Goal: Transaction & Acquisition: Purchase product/service

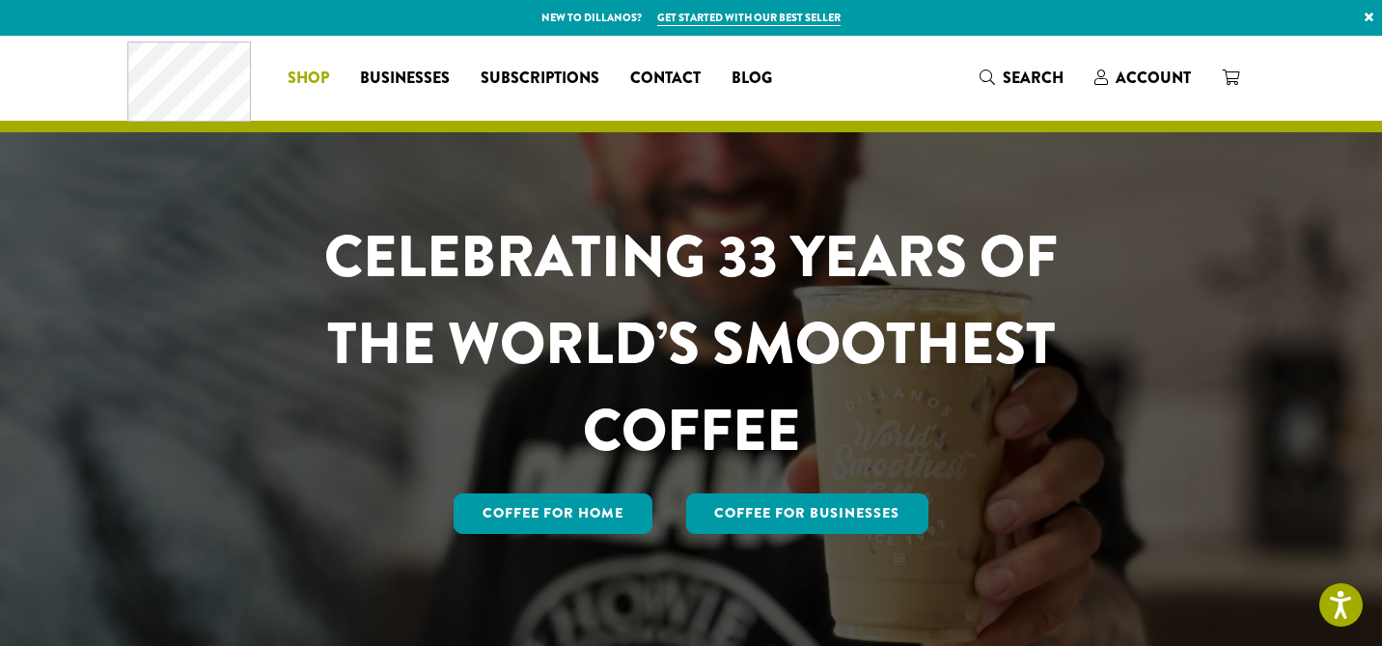
click at [313, 82] on span "Shop" at bounding box center [309, 79] width 42 height 24
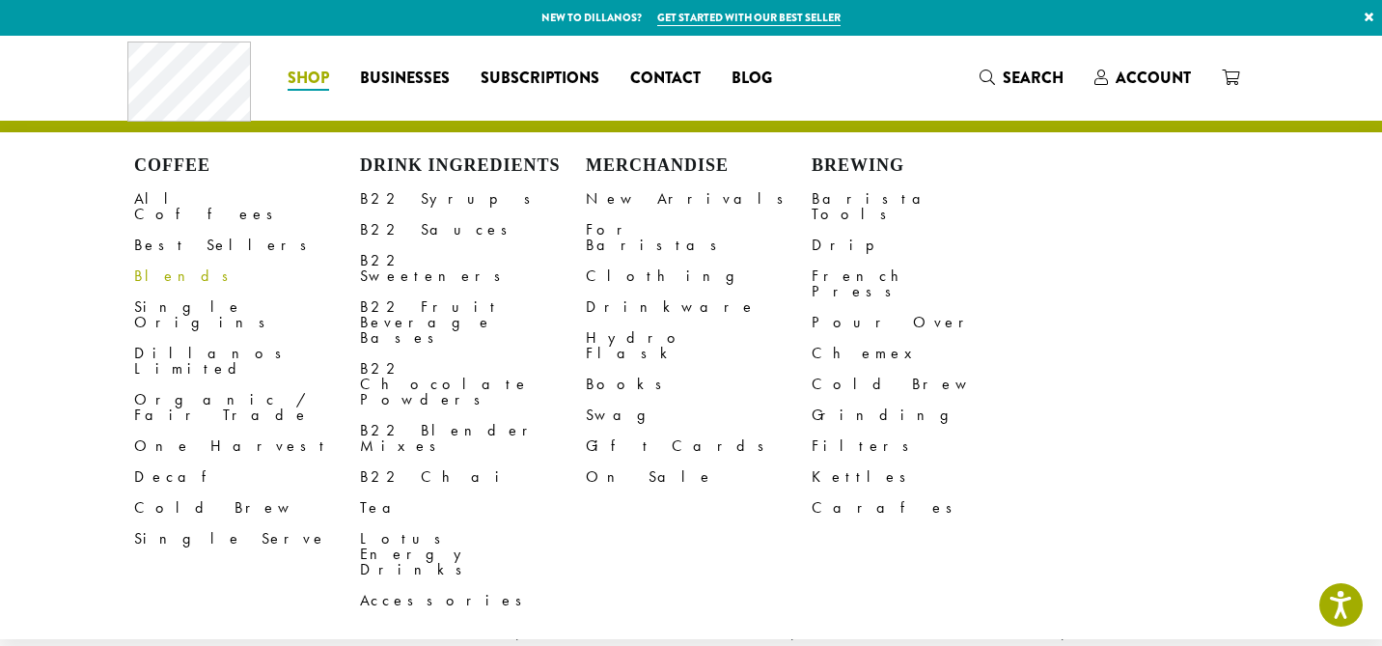
click at [167, 266] on link "Blends" at bounding box center [247, 276] width 226 height 31
click at [185, 461] on link "Decaf" at bounding box center [247, 476] width 226 height 31
